Goal: Use online tool/utility

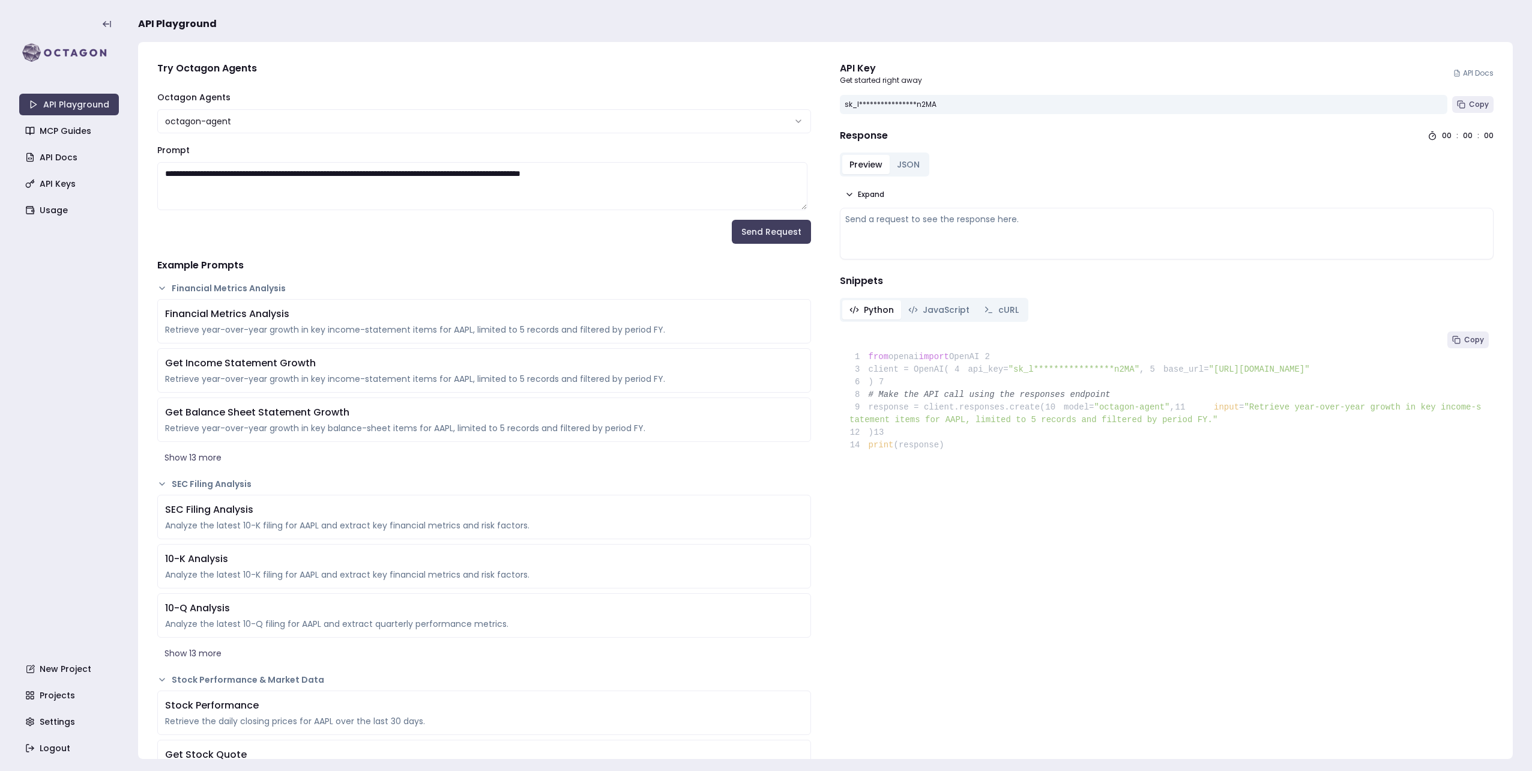
click at [424, 132] on html "**********" at bounding box center [766, 385] width 1532 height 771
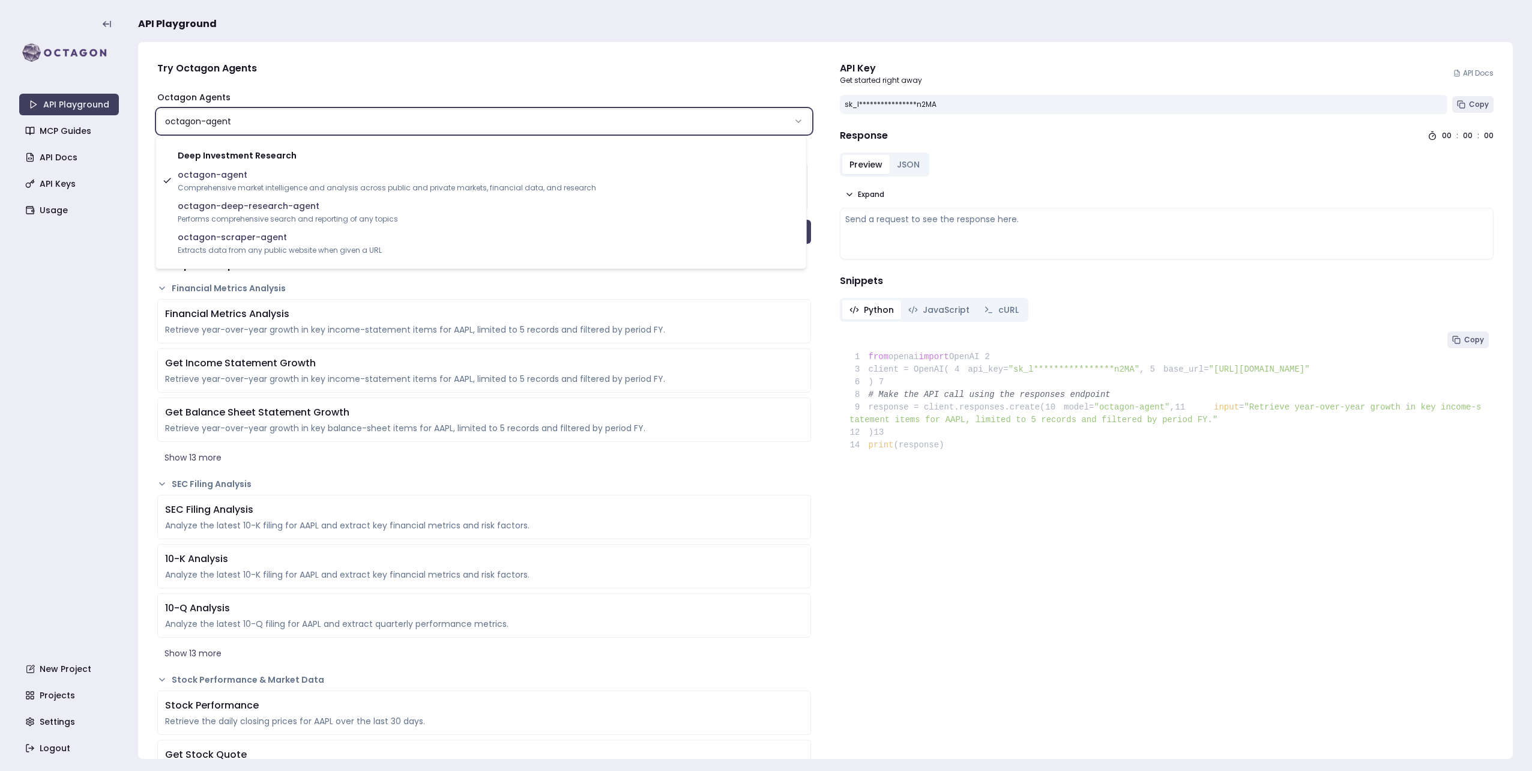
click at [61, 333] on html "**********" at bounding box center [766, 385] width 1532 height 771
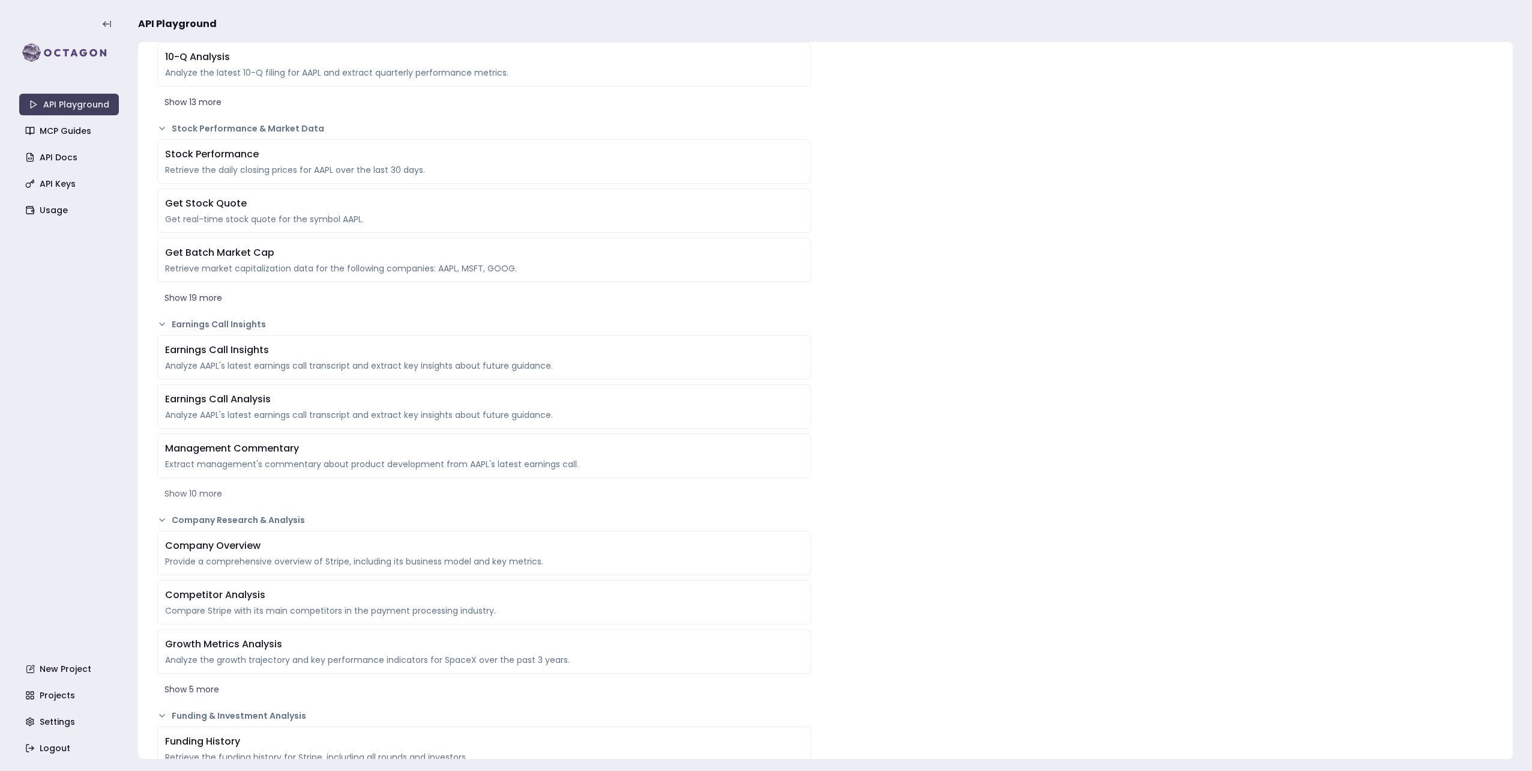
scroll to position [540, 0]
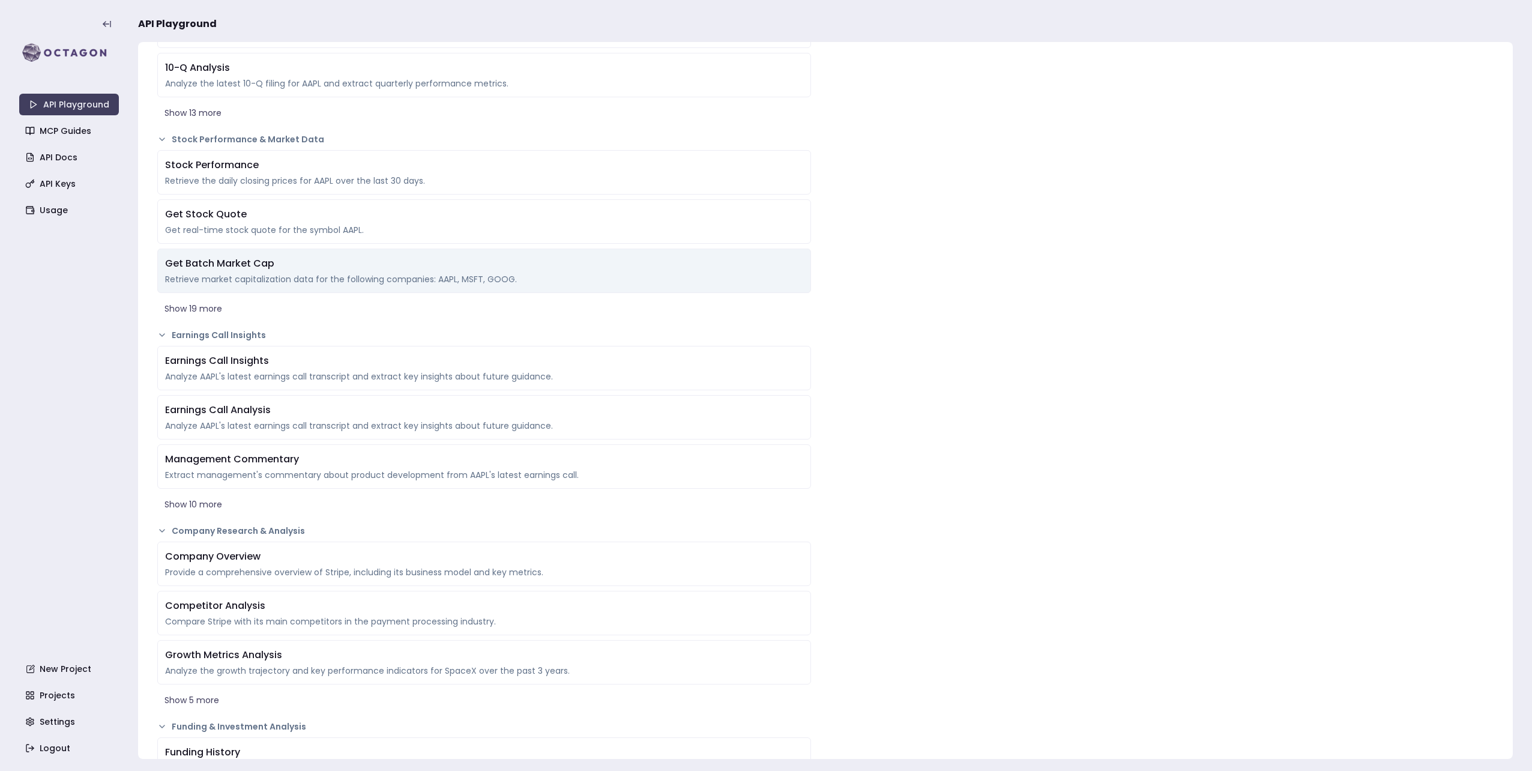
click at [381, 276] on div "Retrieve market capitalization data for the following companies: AAPL, MSFT, GO…" at bounding box center [484, 279] width 638 height 12
type textarea "**********"
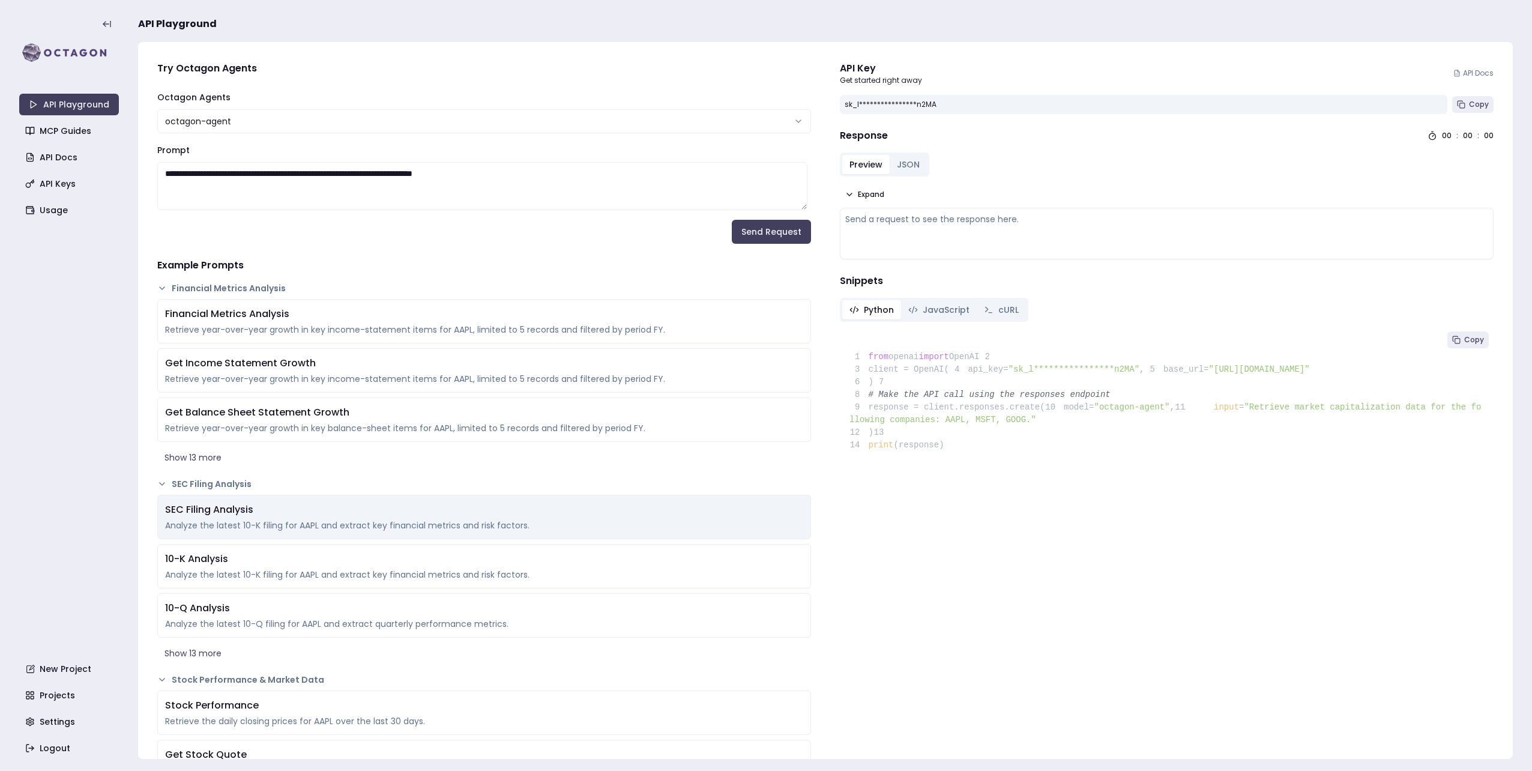
scroll to position [0, 0]
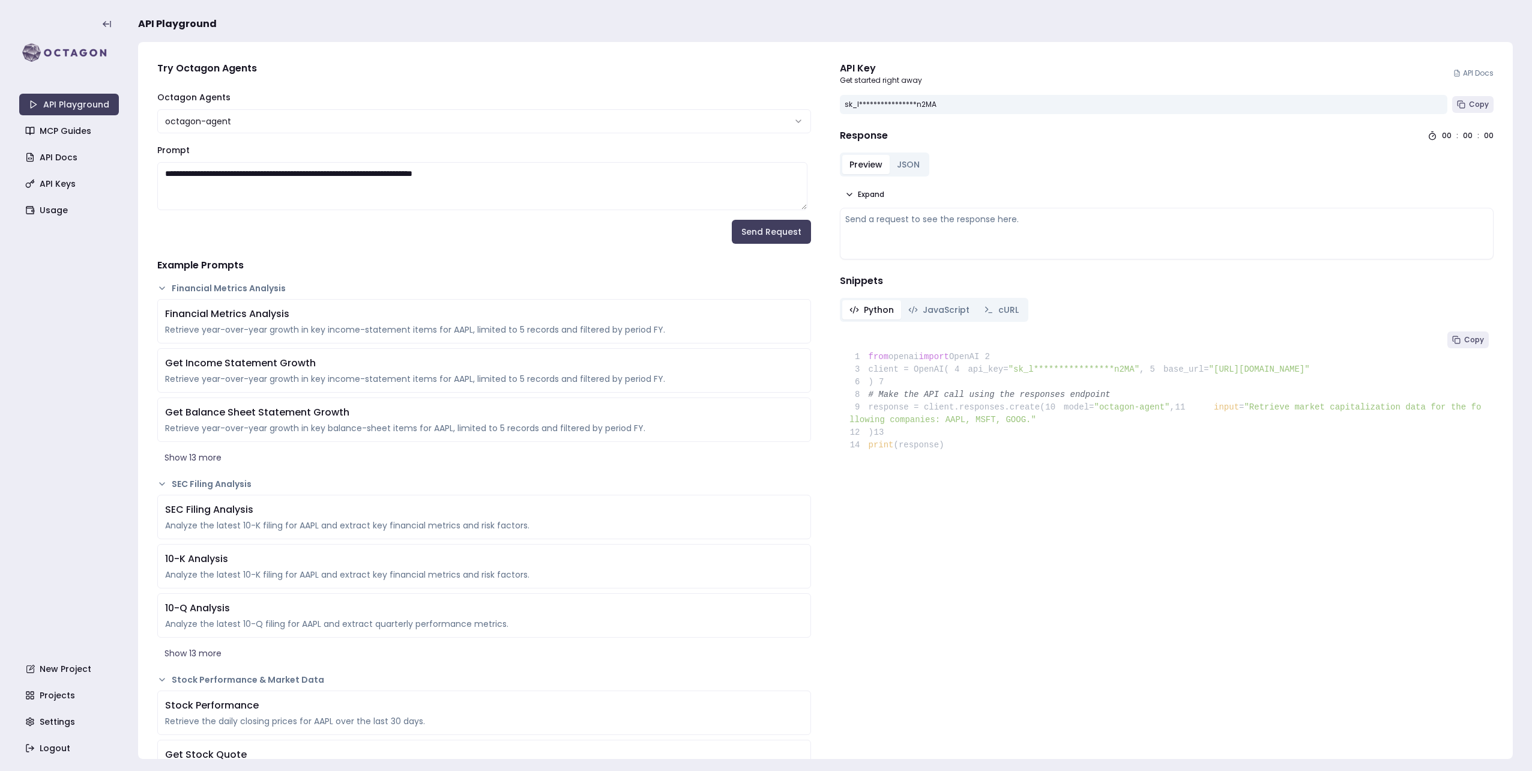
drag, startPoint x: 760, startPoint y: 229, endPoint x: 753, endPoint y: 231, distance: 7.4
click at [760, 229] on button "Send Request" at bounding box center [771, 232] width 79 height 24
click at [1179, 167] on div "Preview JSON Expand Send a request to see the response here." at bounding box center [1167, 205] width 654 height 107
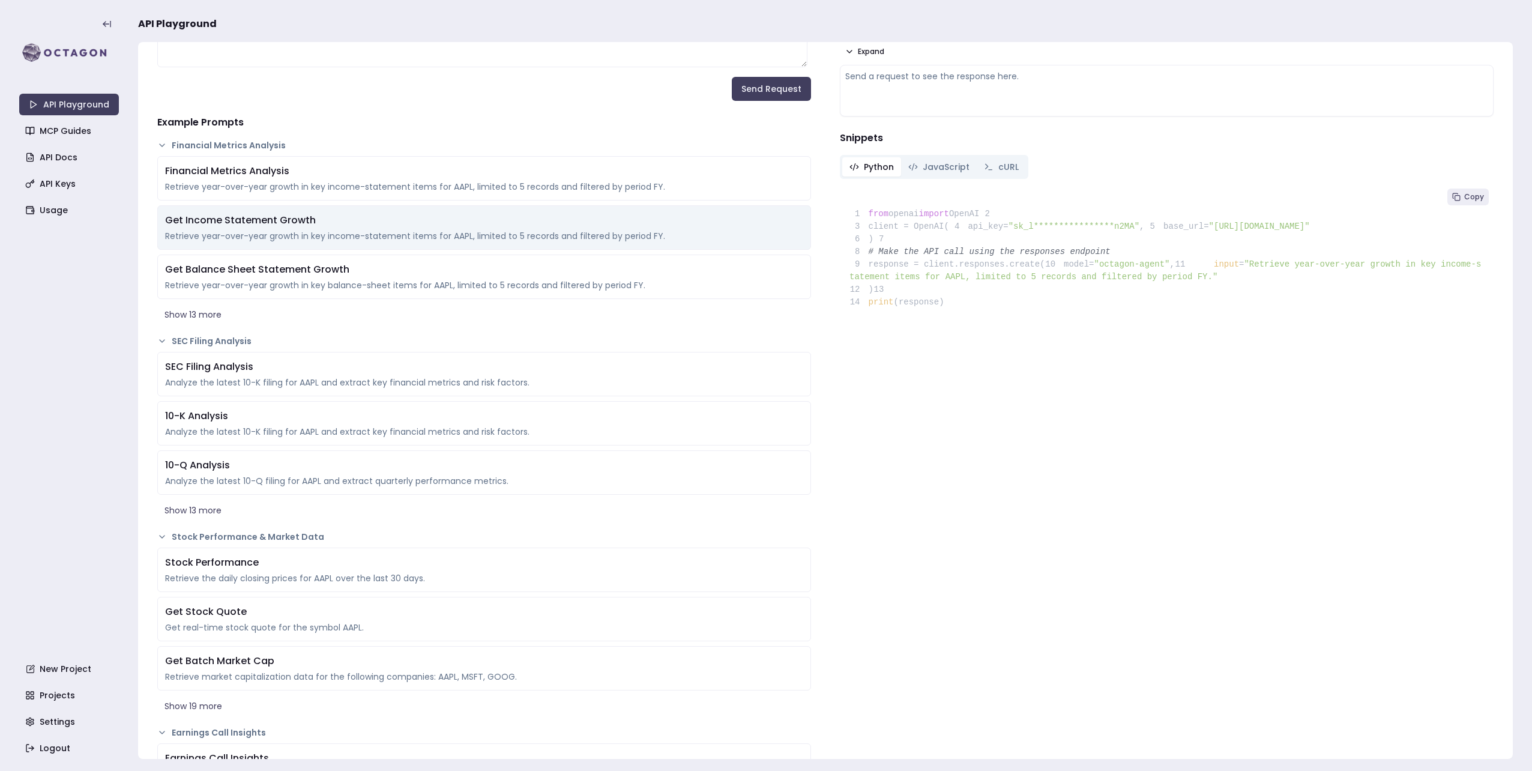
scroll to position [180, 0]
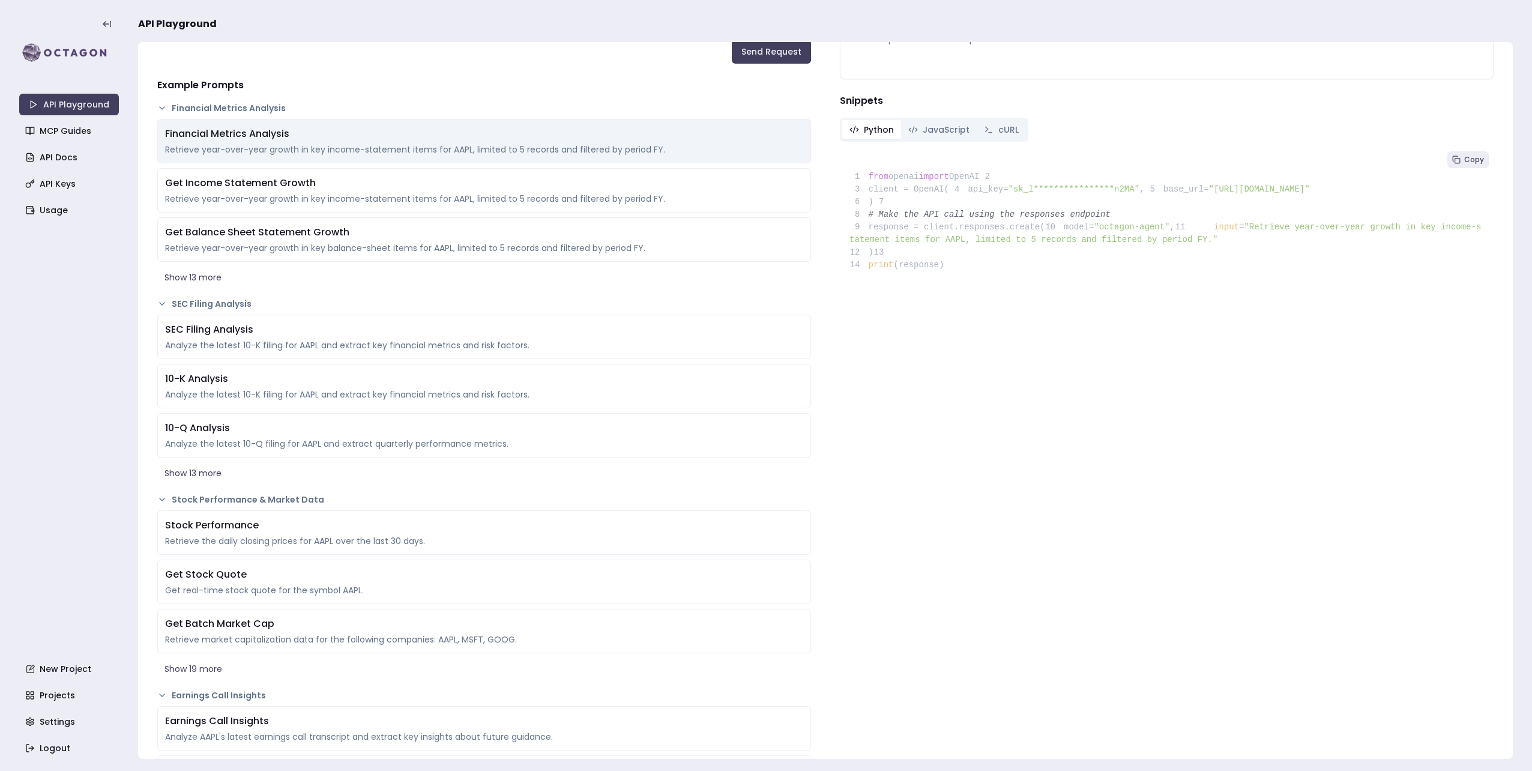
click at [220, 143] on div "Retrieve year-over-year growth in key income-statement items for AAPL, limited …" at bounding box center [484, 149] width 638 height 12
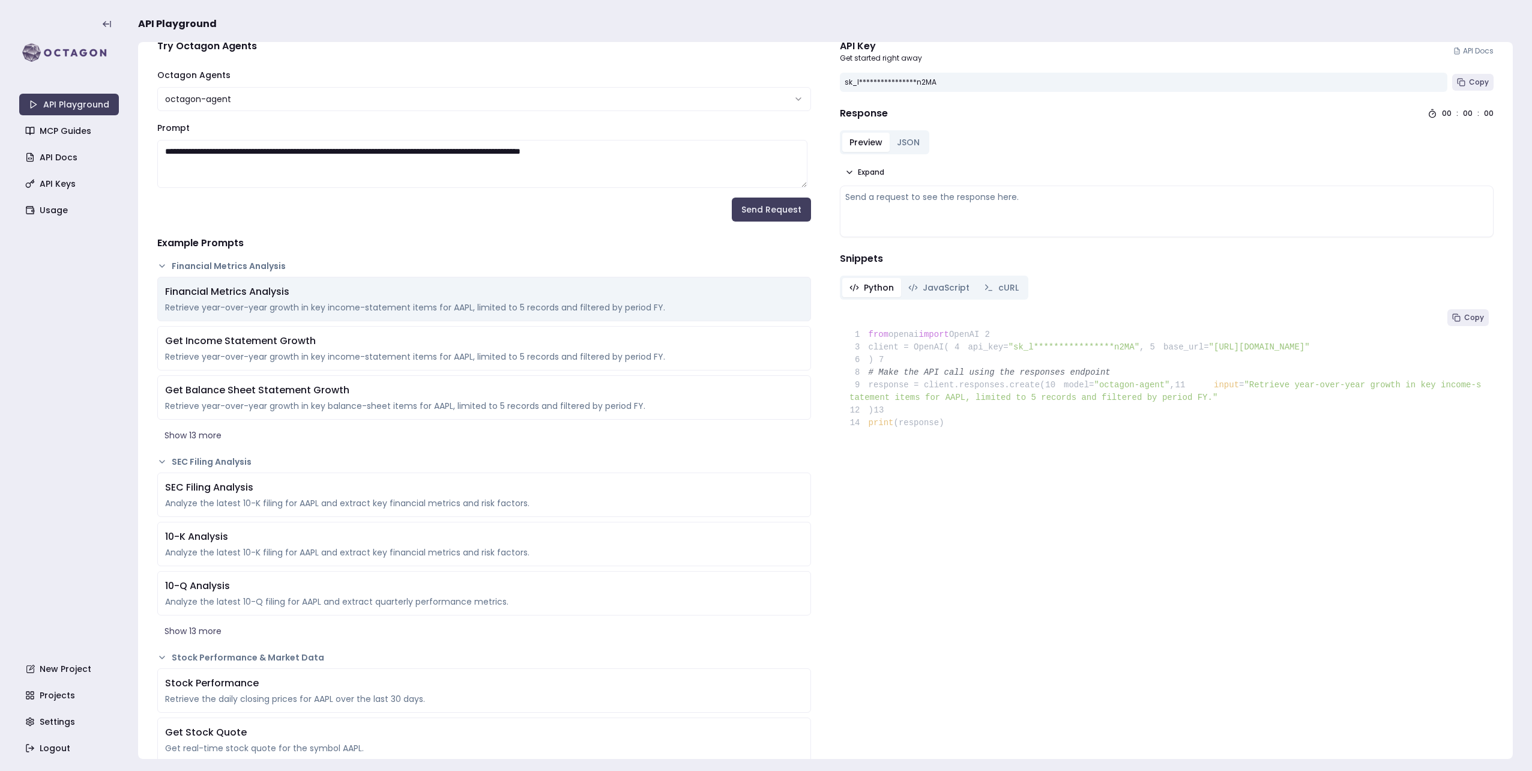
scroll to position [0, 0]
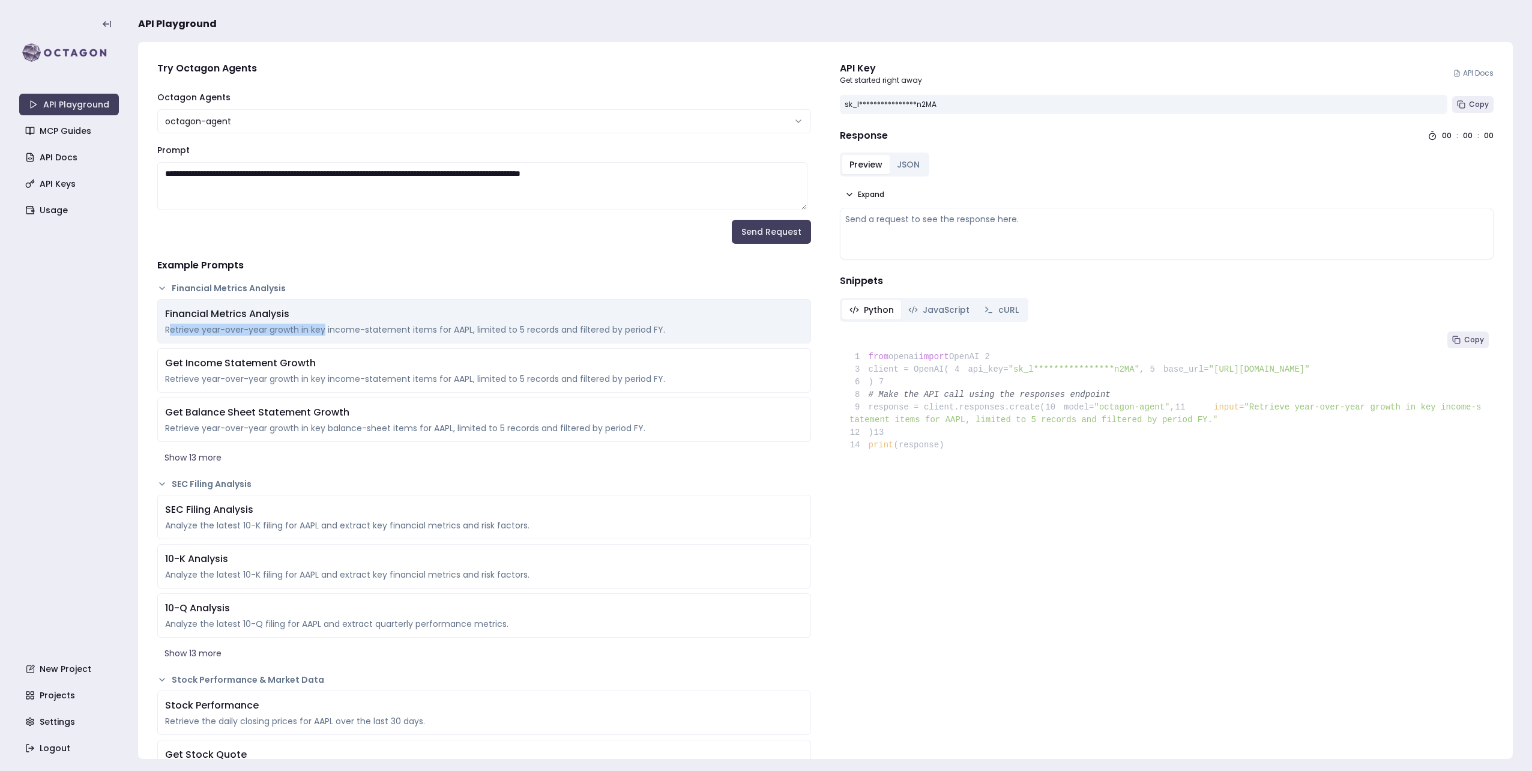
drag, startPoint x: 166, startPoint y: 330, endPoint x: 322, endPoint y: 329, distance: 156.1
click at [322, 329] on div "Retrieve year-over-year growth in key income-statement items for AAPL, limited …" at bounding box center [484, 330] width 638 height 12
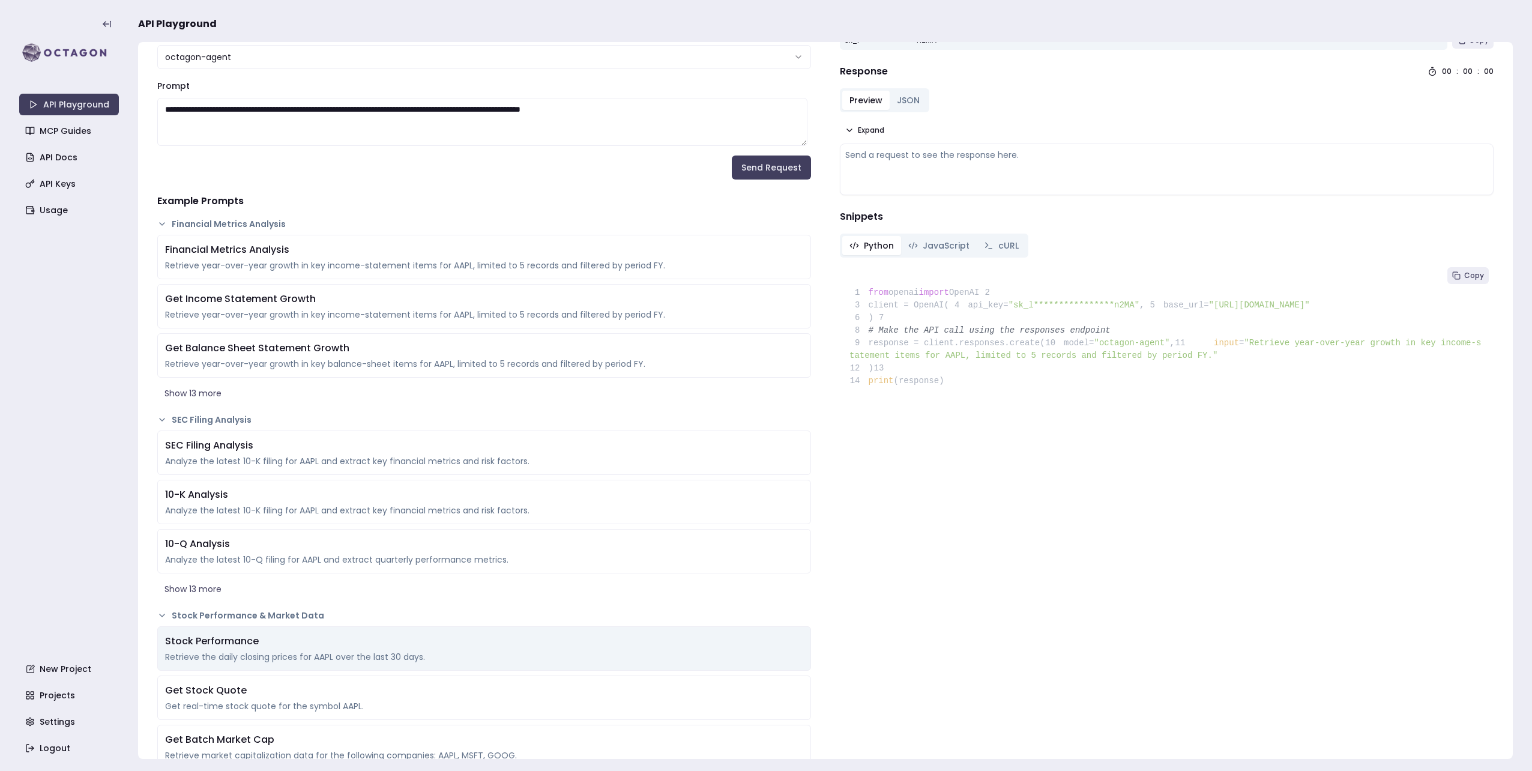
scroll to position [120, 0]
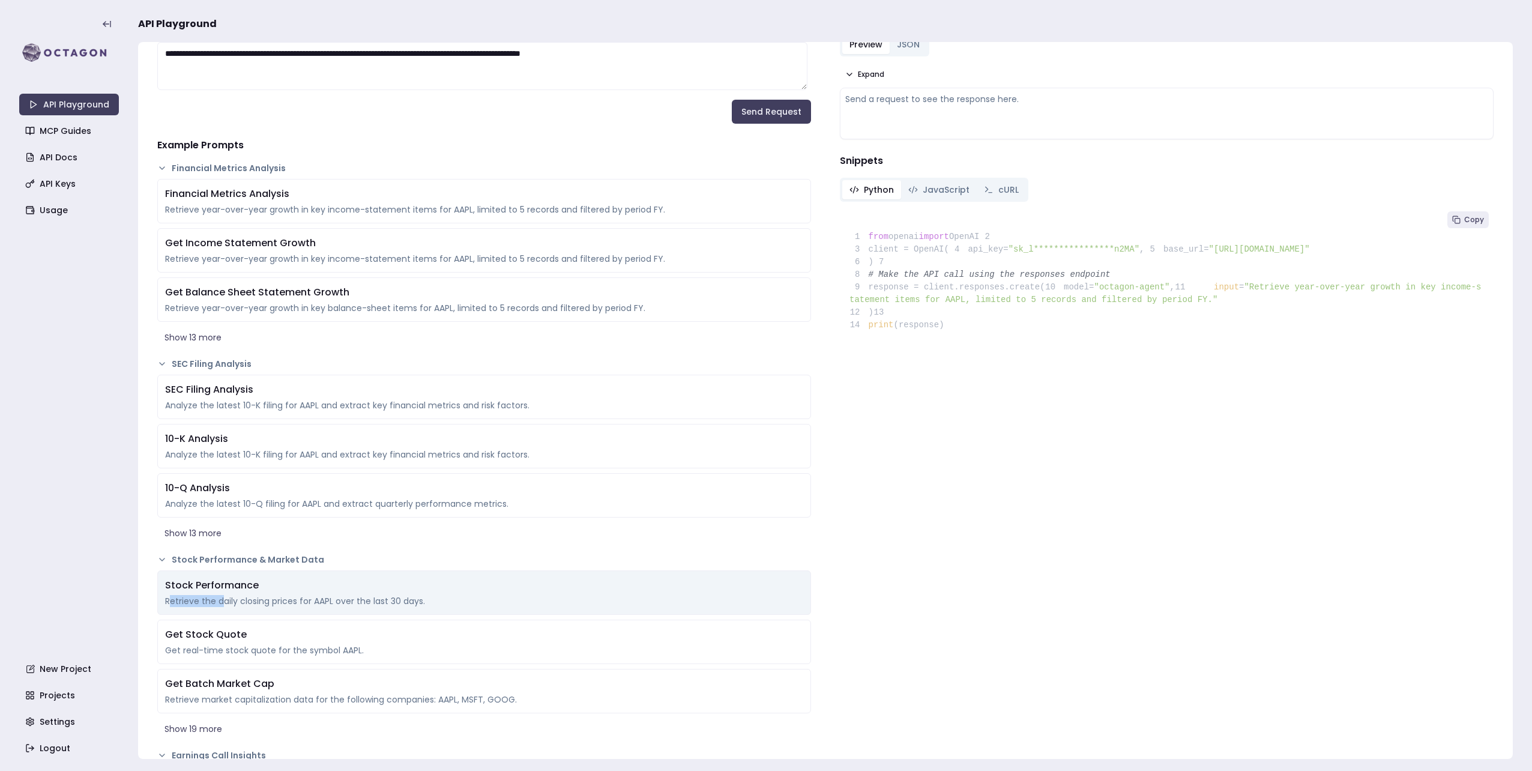
drag, startPoint x: 168, startPoint y: 596, endPoint x: 220, endPoint y: 599, distance: 52.4
click at [220, 600] on div "Retrieve the daily closing prices for AAPL over the last 30 days." at bounding box center [484, 601] width 638 height 12
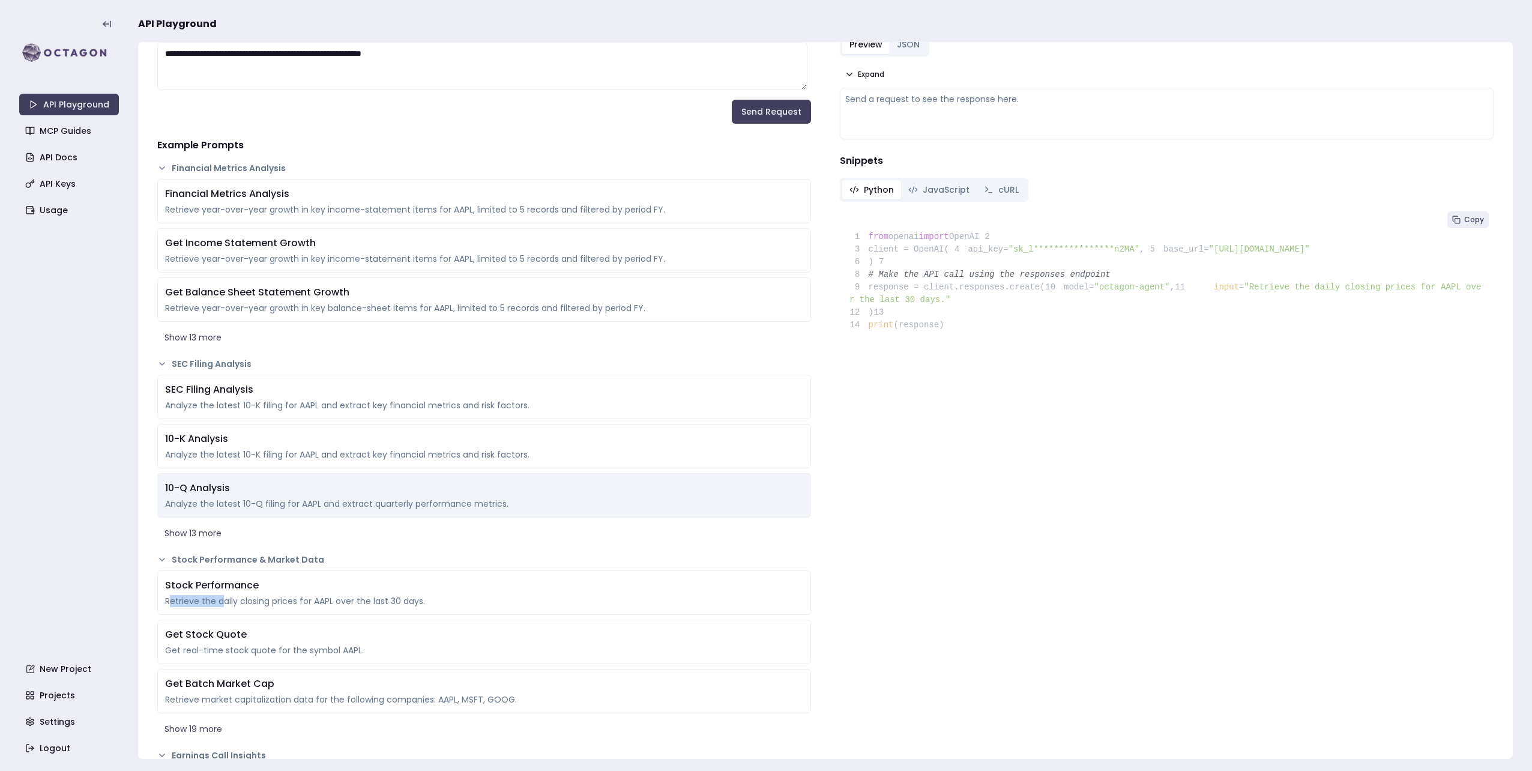
scroll to position [0, 0]
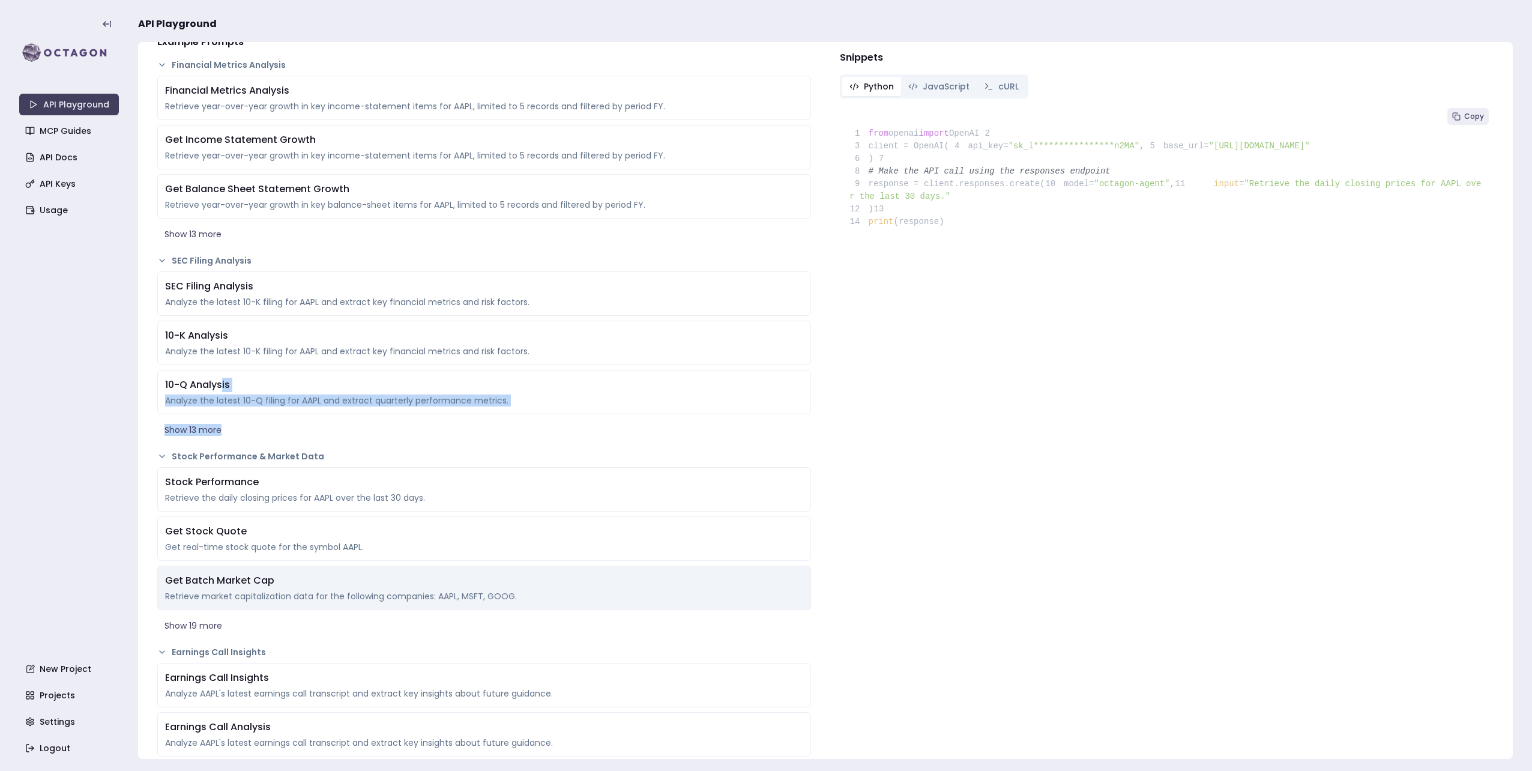
scroll to position [240, 0]
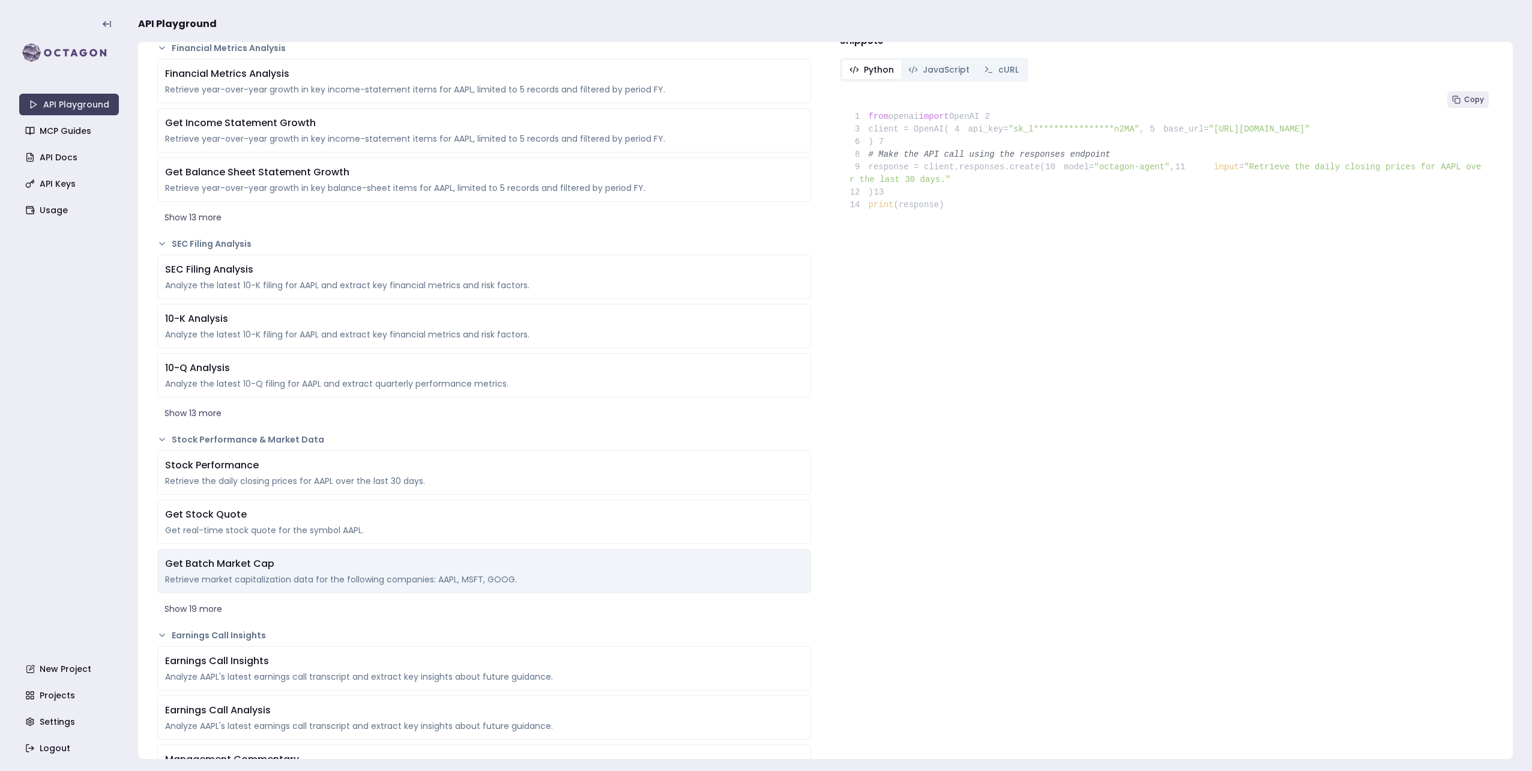
click at [305, 576] on div "Retrieve market capitalization data for the following companies: AAPL, MSFT, GO…" at bounding box center [484, 579] width 638 height 12
type textarea "**********"
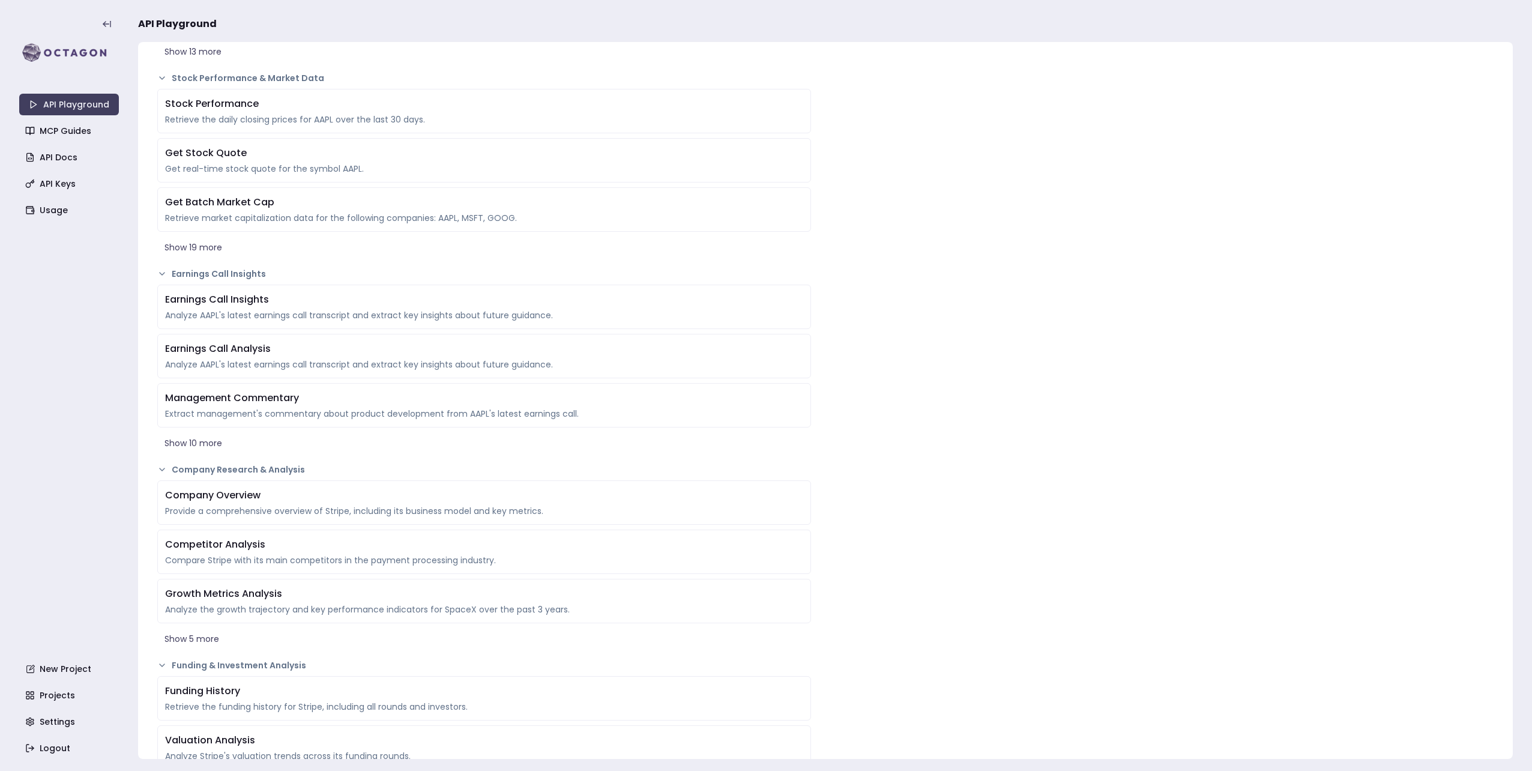
scroll to position [600, 0]
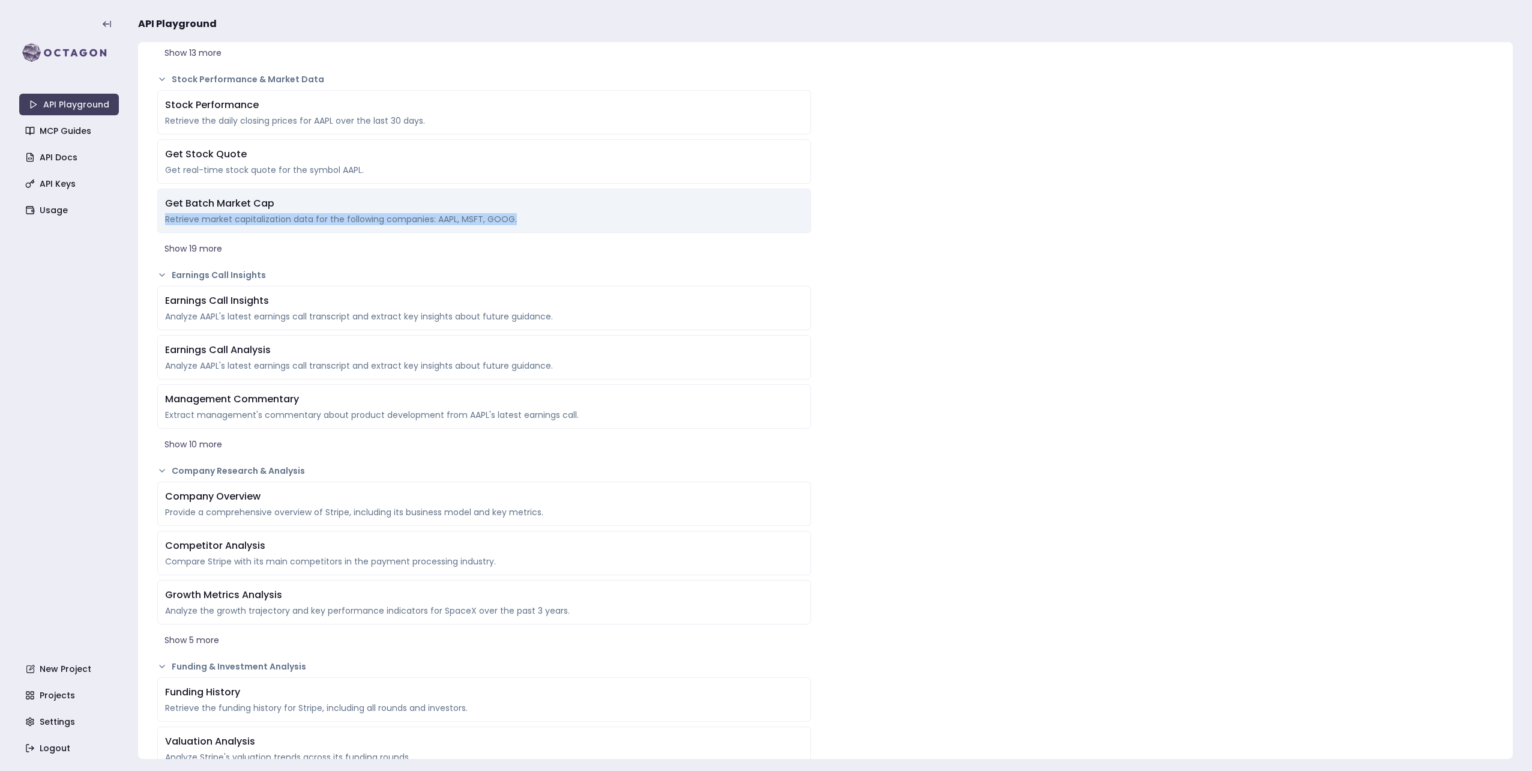
drag, startPoint x: 162, startPoint y: 216, endPoint x: 516, endPoint y: 222, distance: 354.3
click at [516, 222] on div "Get Batch Market Cap Retrieve market capitalization data for the following comp…" at bounding box center [484, 211] width 654 height 44
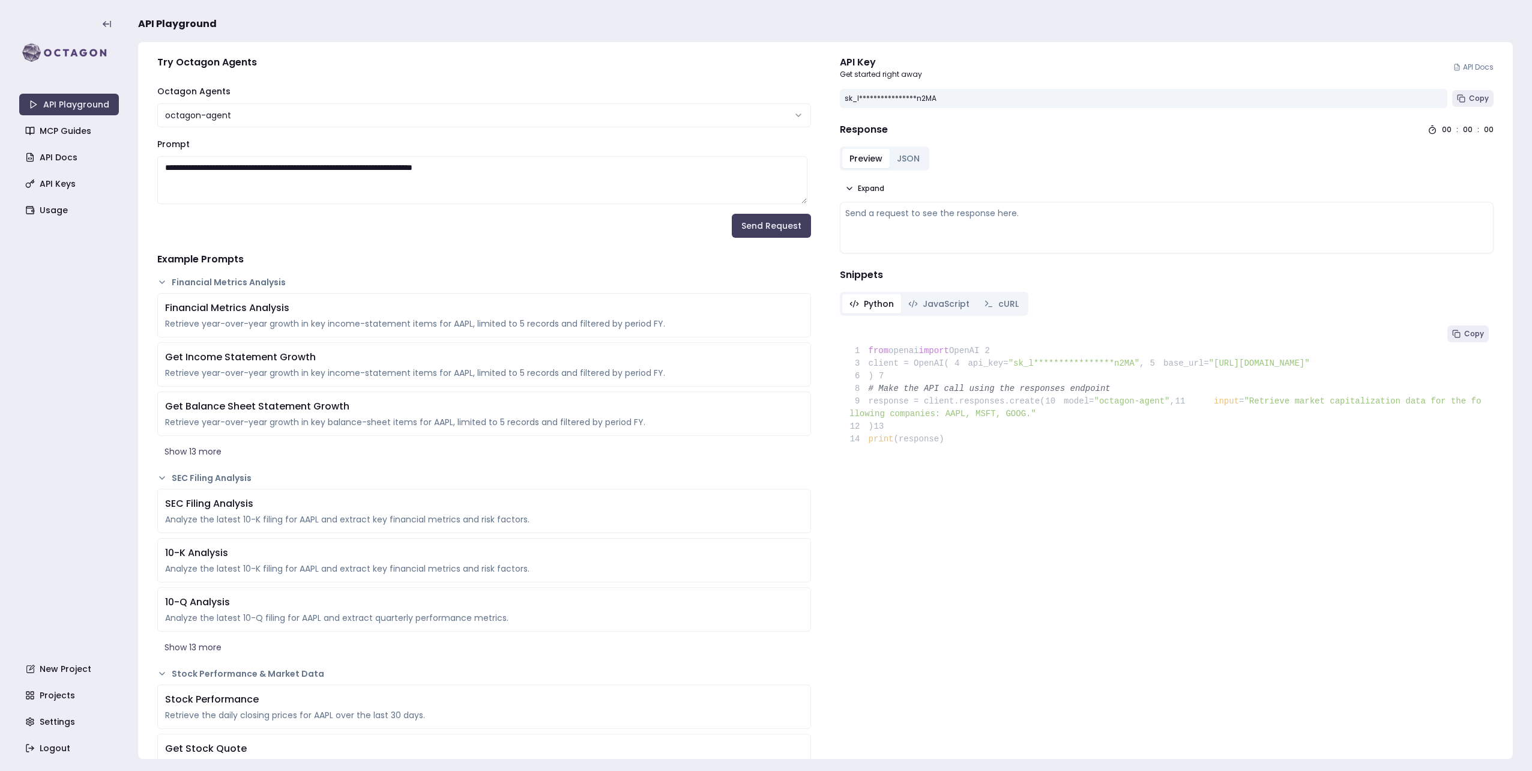
scroll to position [0, 0]
